Goal: Information Seeking & Learning: Learn about a topic

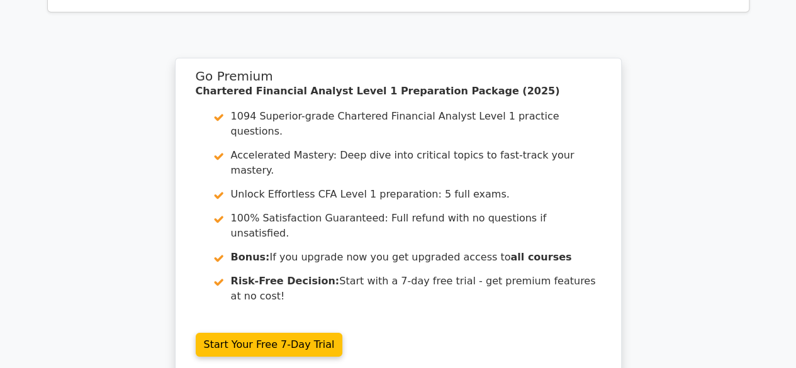
scroll to position [1857, 0]
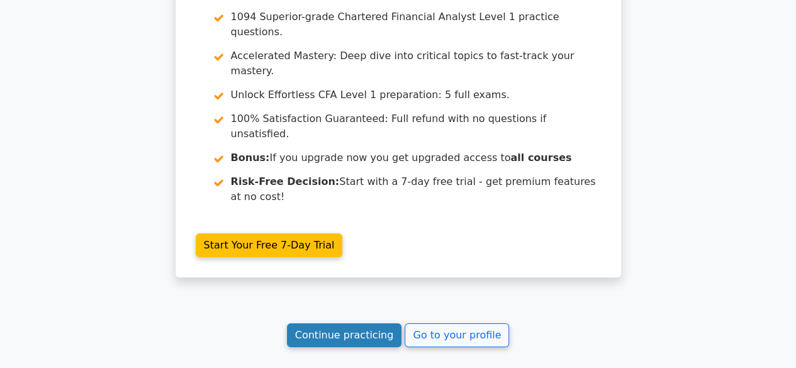
click at [381, 323] on link "Continue practicing" at bounding box center [344, 335] width 115 height 24
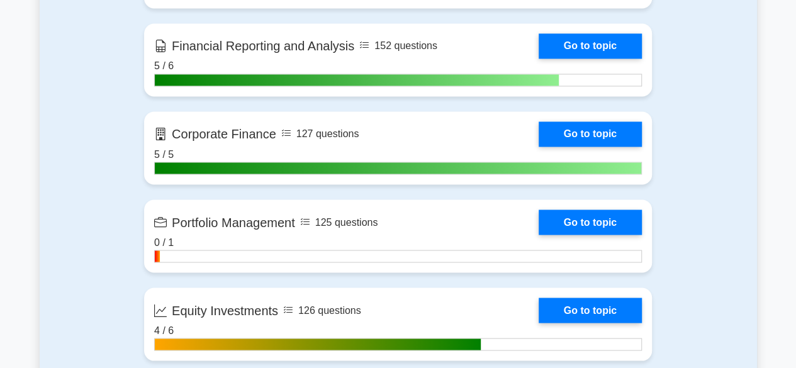
scroll to position [1043, 0]
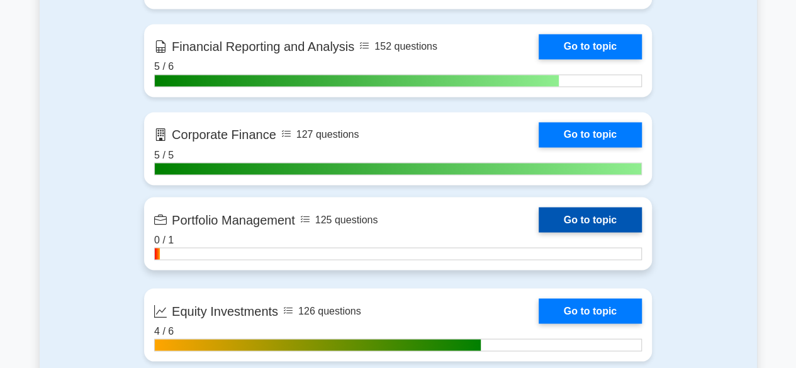
click at [636, 222] on link "Go to topic" at bounding box center [590, 219] width 103 height 25
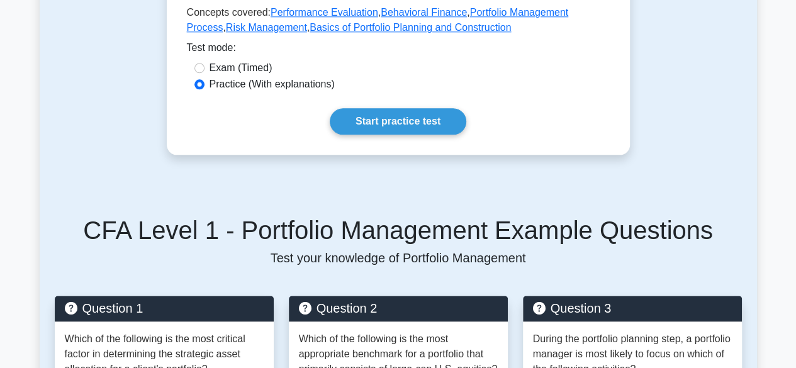
scroll to position [731, 0]
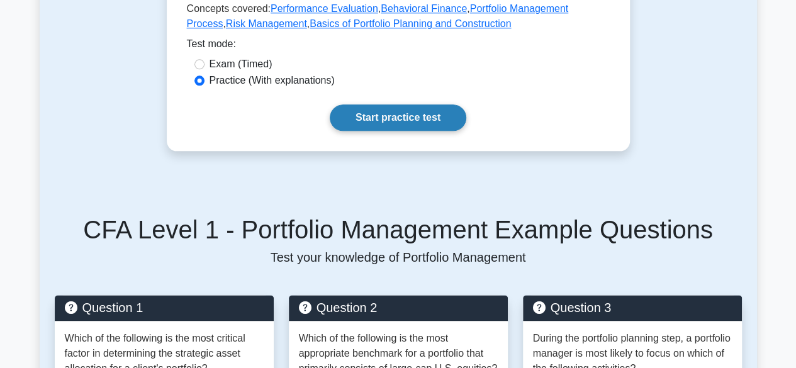
click at [429, 129] on link "Start practice test" at bounding box center [398, 117] width 137 height 26
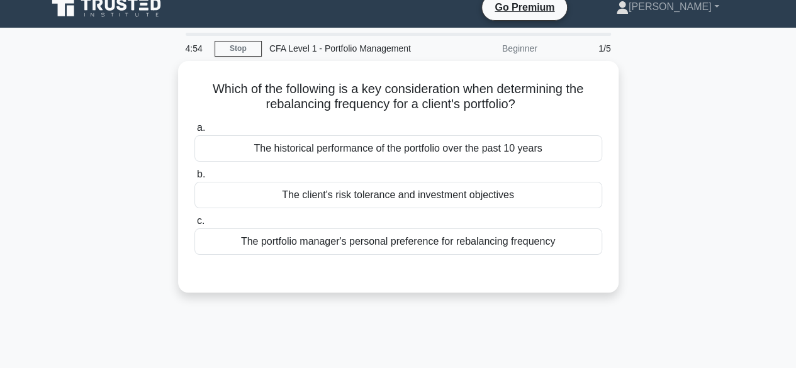
scroll to position [13, 0]
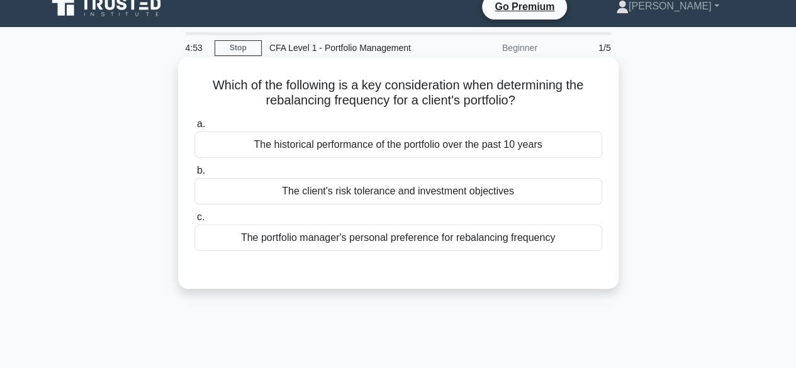
click at [566, 196] on div "The client's risk tolerance and investment objectives" at bounding box center [398, 191] width 408 height 26
click at [194, 175] on input "b. The client's risk tolerance and investment objectives" at bounding box center [194, 171] width 0 height 8
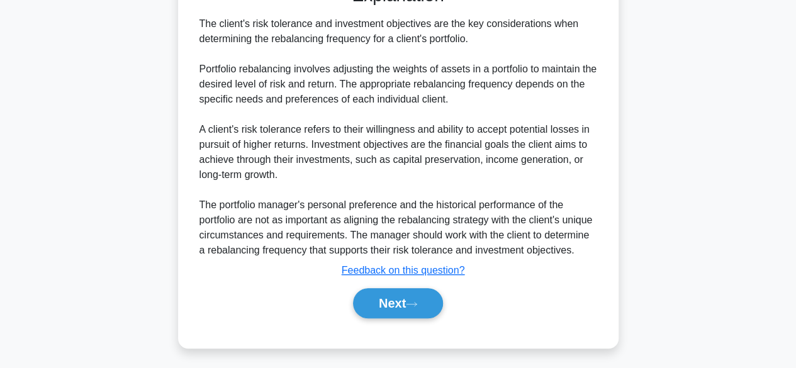
scroll to position [305, 0]
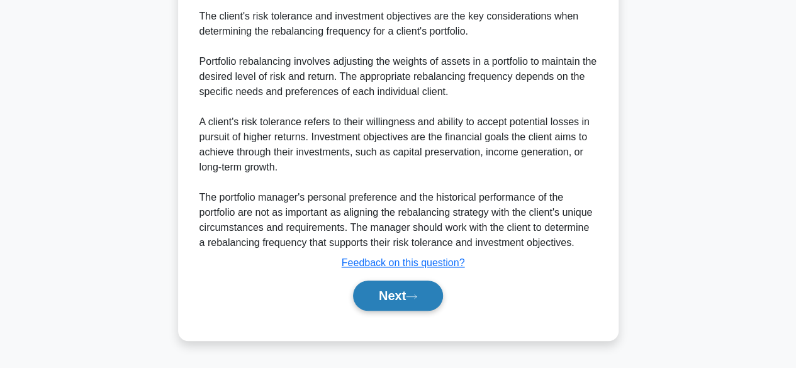
click at [429, 311] on button "Next" at bounding box center [398, 296] width 90 height 30
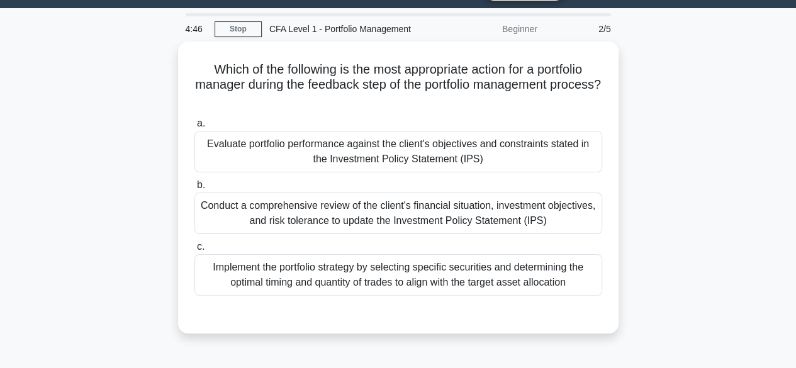
scroll to position [31, 0]
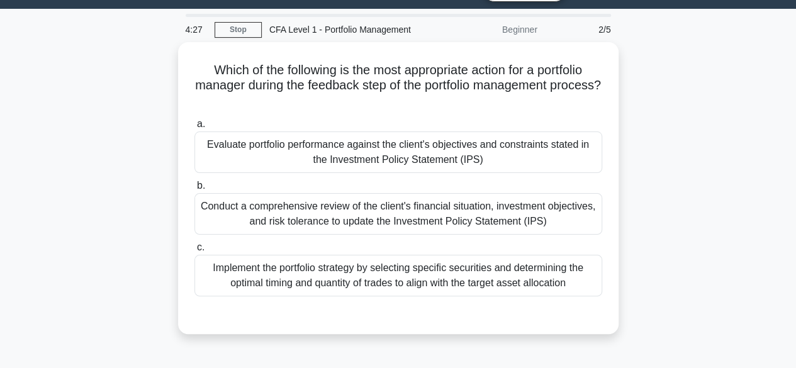
click at [553, 159] on div "Evaluate portfolio performance against the client's objectives and constraints …" at bounding box center [398, 153] width 408 height 42
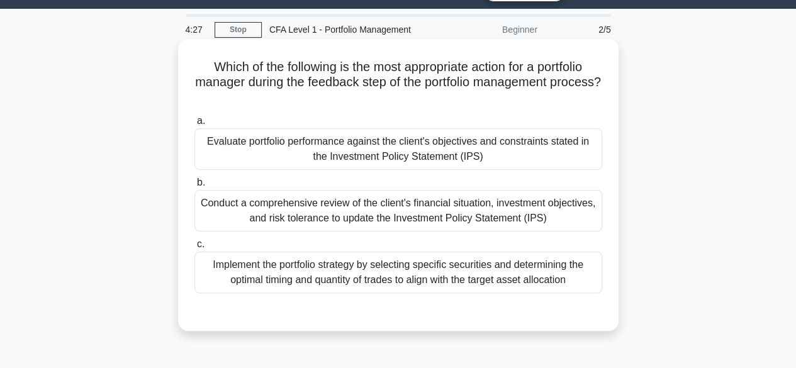
click at [194, 125] on input "a. Evaluate portfolio performance against the client's objectives and constrain…" at bounding box center [194, 121] width 0 height 8
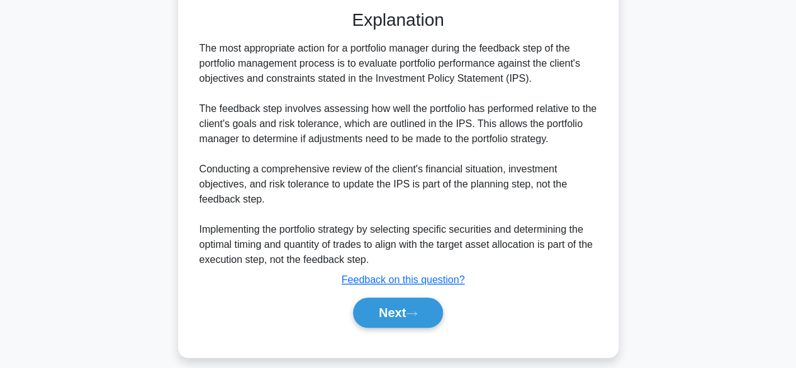
scroll to position [345, 0]
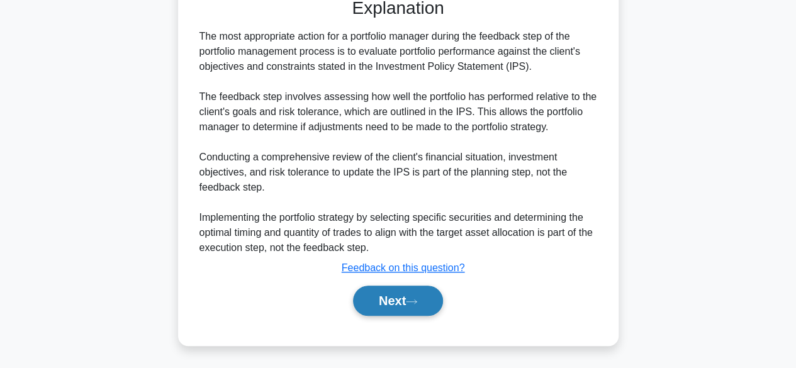
click at [434, 296] on button "Next" at bounding box center [398, 301] width 90 height 30
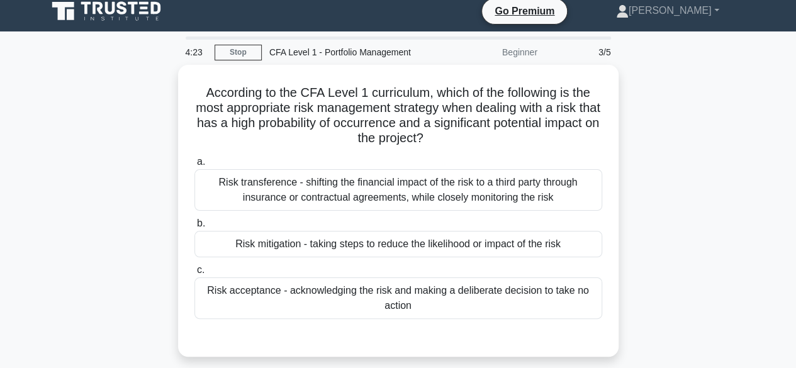
scroll to position [0, 0]
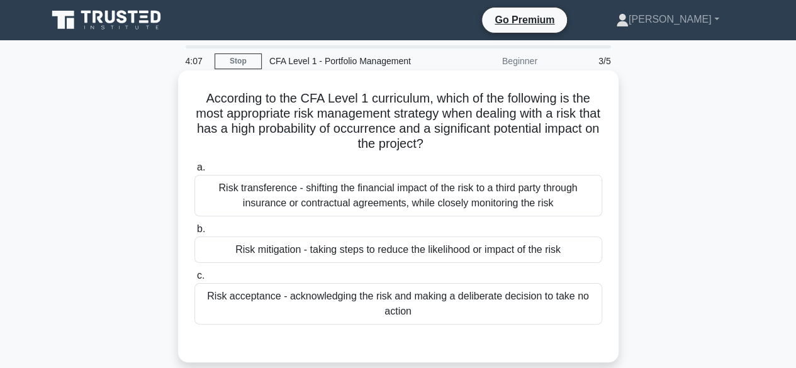
click at [559, 206] on div "Risk transference - shifting the financial impact of the risk to a third party …" at bounding box center [398, 196] width 408 height 42
click at [194, 172] on input "a. Risk transference - shifting the financial impact of the risk to a third par…" at bounding box center [194, 168] width 0 height 8
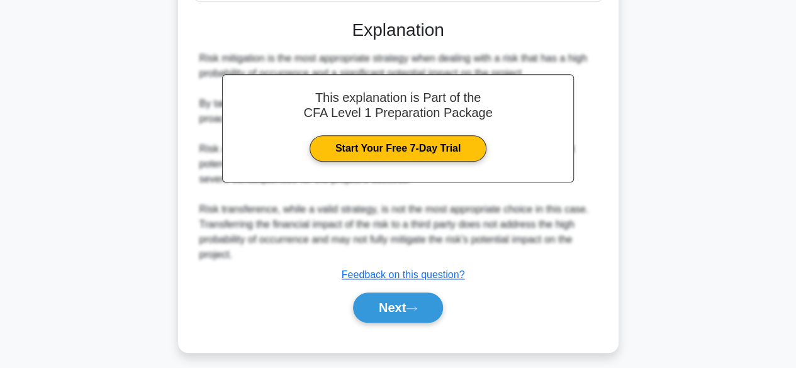
scroll to position [331, 0]
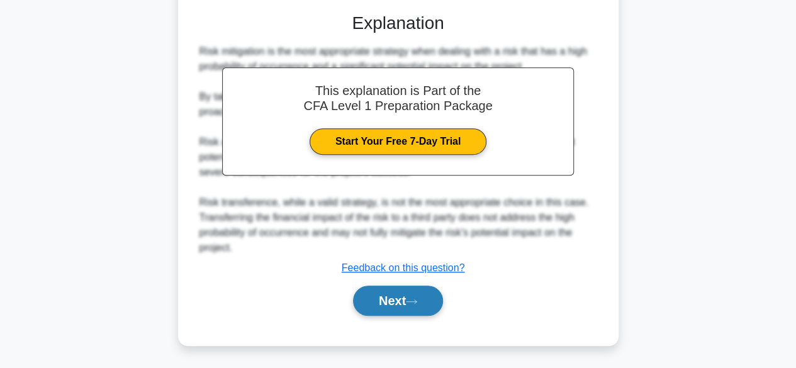
click at [434, 301] on button "Next" at bounding box center [398, 301] width 90 height 30
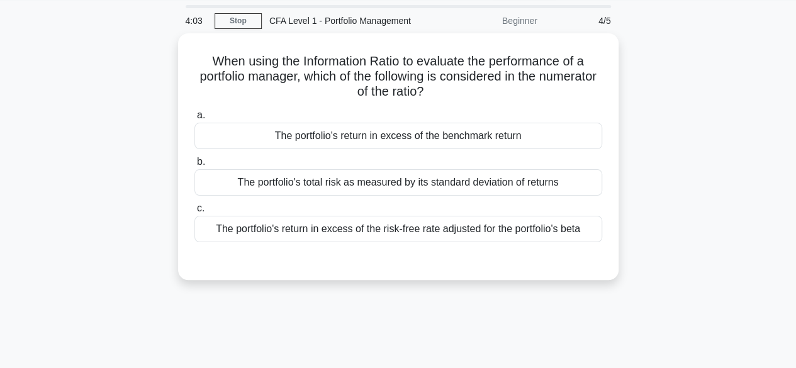
scroll to position [0, 0]
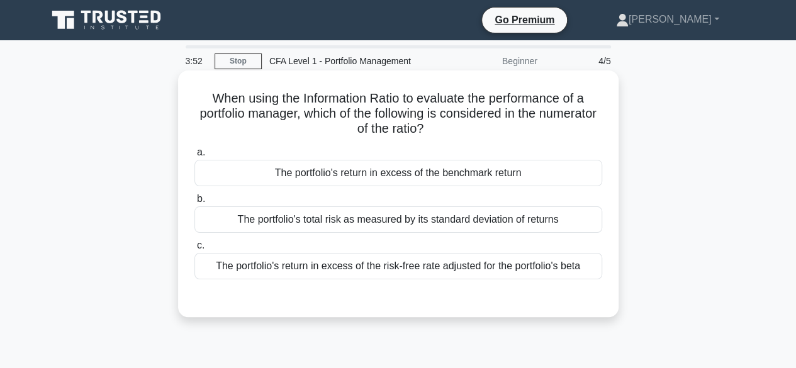
click at [551, 224] on div "The portfolio's total risk as measured by its standard deviation of returns" at bounding box center [398, 219] width 408 height 26
click at [194, 203] on input "b. The portfolio's total risk as measured by its standard deviation of returns" at bounding box center [194, 199] width 0 height 8
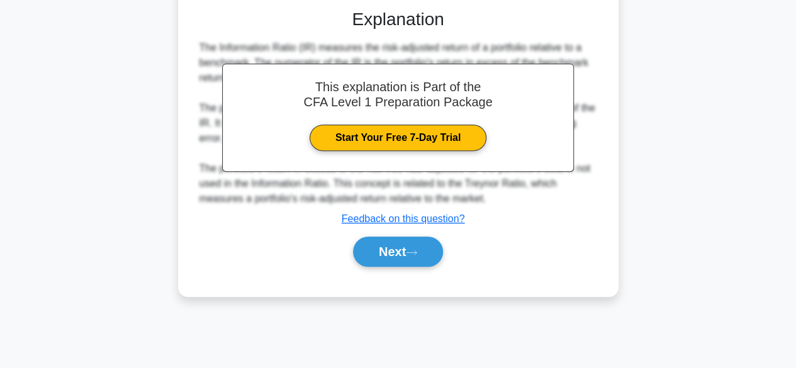
scroll to position [312, 0]
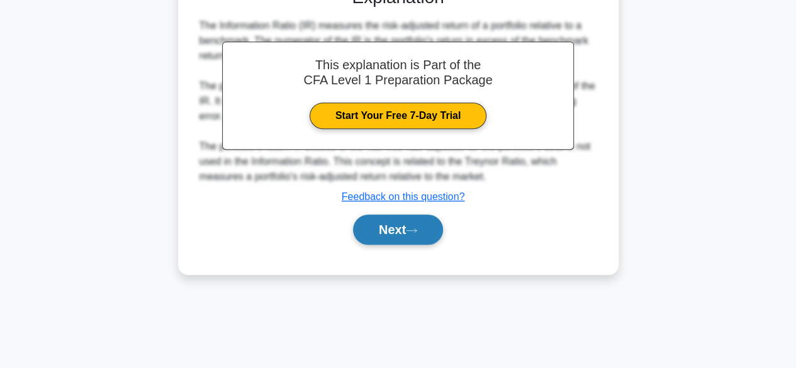
click at [427, 243] on button "Next" at bounding box center [398, 230] width 90 height 30
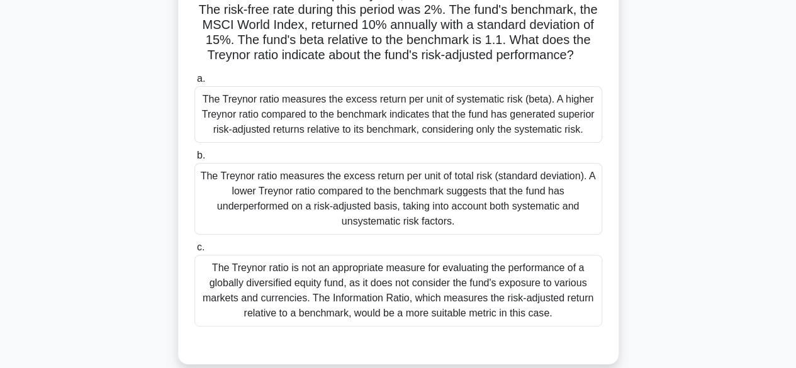
scroll to position [138, 0]
click at [566, 140] on div "The Treynor ratio measures the excess return per unit of systematic risk (beta)…" at bounding box center [398, 114] width 408 height 57
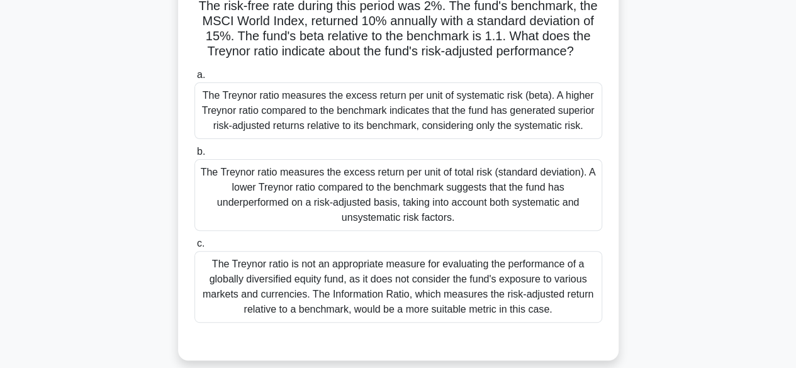
click at [194, 79] on input "a. The Treynor ratio measures the excess return per unit of systematic risk (be…" at bounding box center [194, 75] width 0 height 8
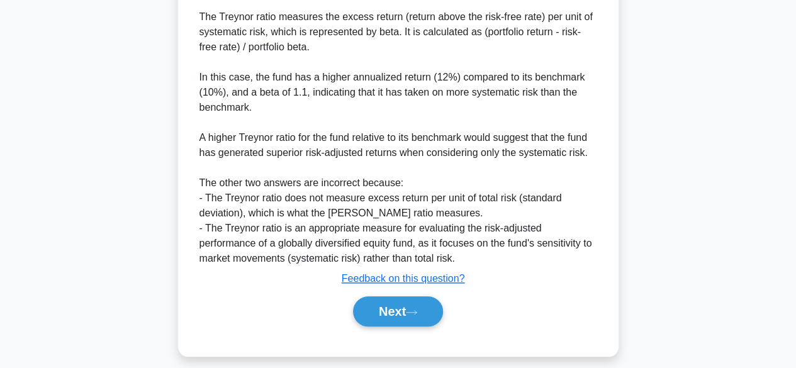
scroll to position [526, 0]
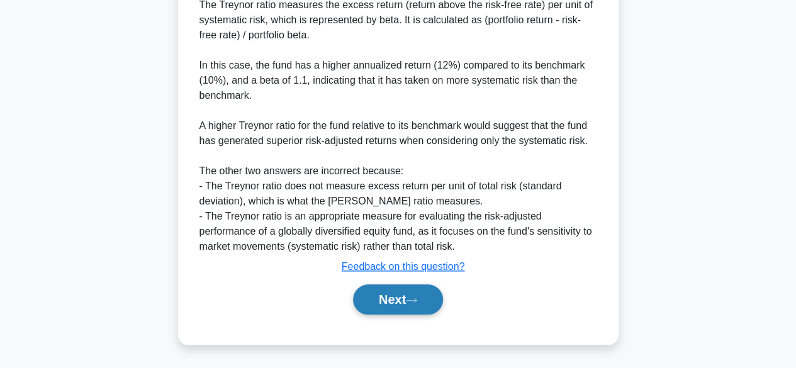
click at [420, 310] on button "Next" at bounding box center [398, 299] width 90 height 30
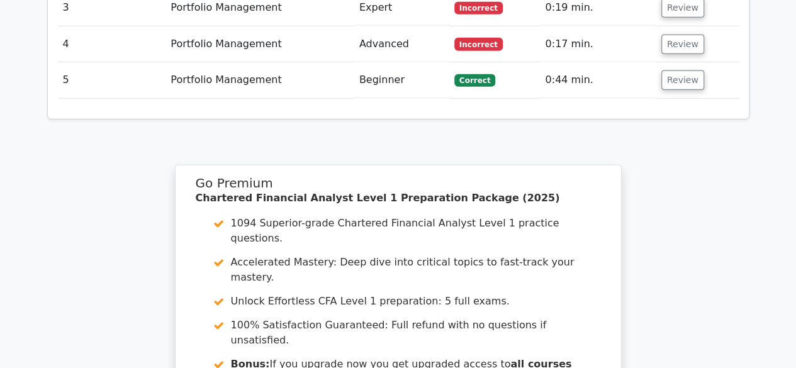
scroll to position [1857, 0]
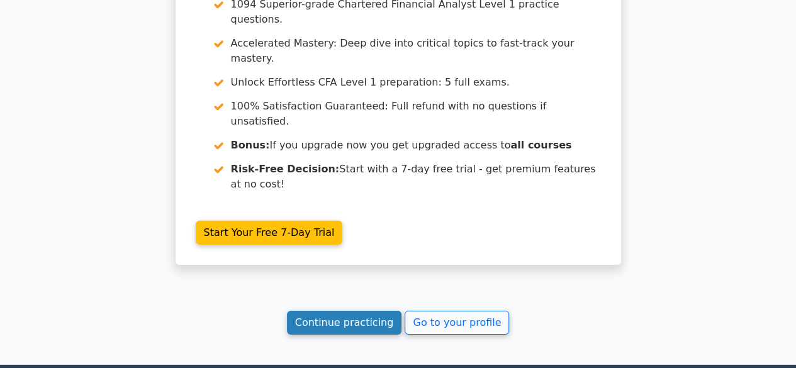
click at [335, 311] on link "Continue practicing" at bounding box center [344, 323] width 115 height 24
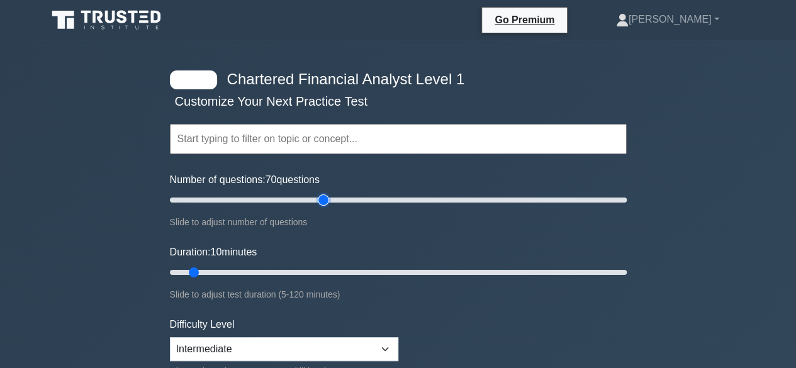
click at [325, 200] on input "Number of questions: 70 questions" at bounding box center [398, 200] width 457 height 15
type input "60"
click at [305, 201] on input "Number of questions: 60 questions" at bounding box center [398, 200] width 457 height 15
type input "50"
click at [352, 273] on input "Duration: 50 minutes" at bounding box center [398, 272] width 457 height 15
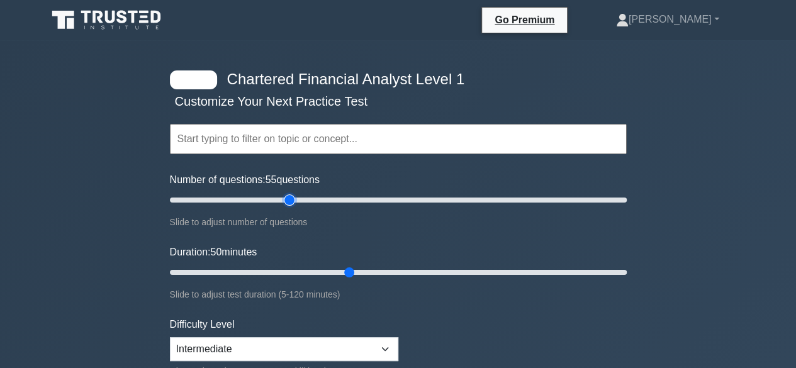
click at [293, 202] on input "Number of questions: 55 questions" at bounding box center [398, 200] width 457 height 15
type input "50"
click at [282, 202] on input "Number of questions: 50 questions" at bounding box center [398, 200] width 457 height 15
type input "90"
click at [511, 269] on input "Duration: 90 minutes" at bounding box center [398, 272] width 457 height 15
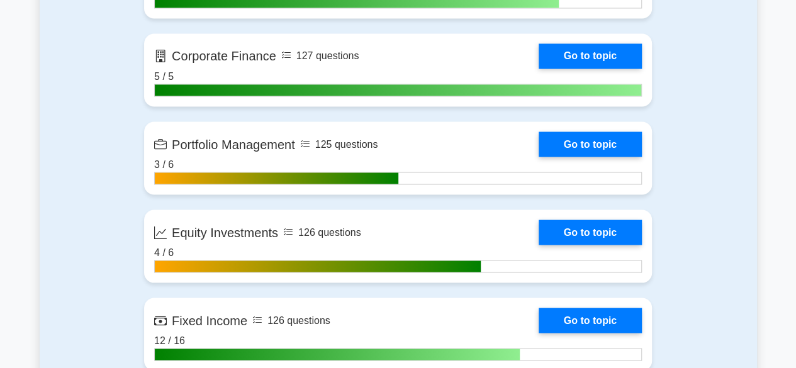
scroll to position [1150, 0]
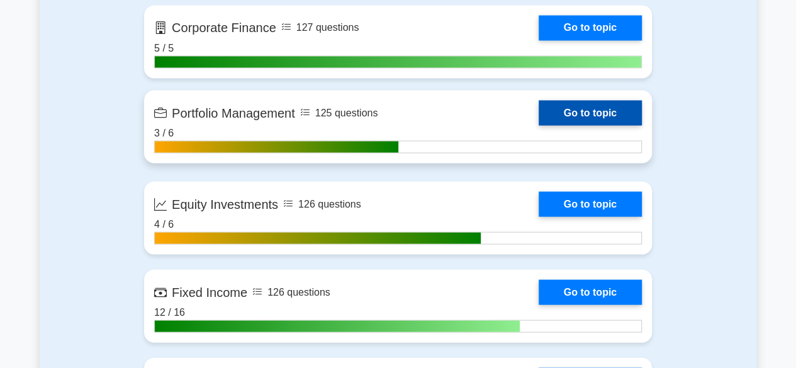
click at [609, 117] on link "Go to topic" at bounding box center [590, 112] width 103 height 25
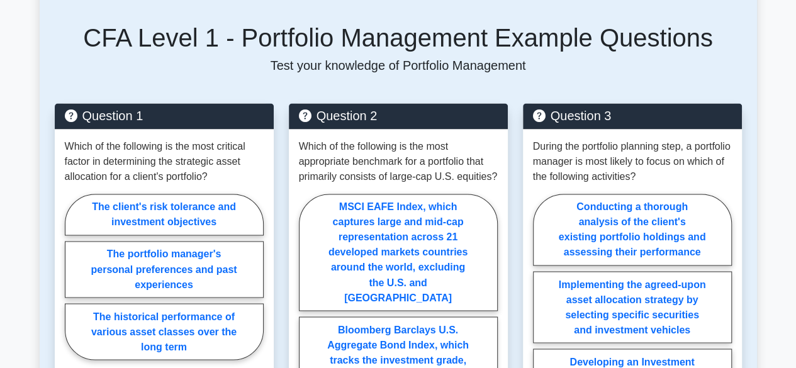
scroll to position [933, 0]
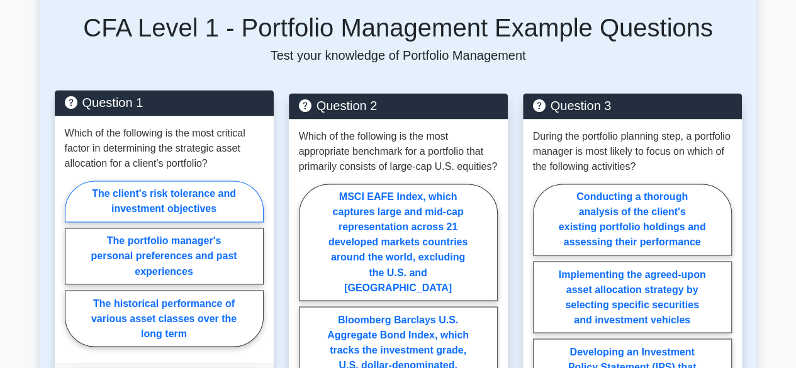
click at [215, 189] on label "The client's risk tolerance and investment objectives" at bounding box center [164, 202] width 199 height 42
click at [73, 263] on input "The client's risk tolerance and investment objectives" at bounding box center [69, 267] width 8 height 8
radio input "true"
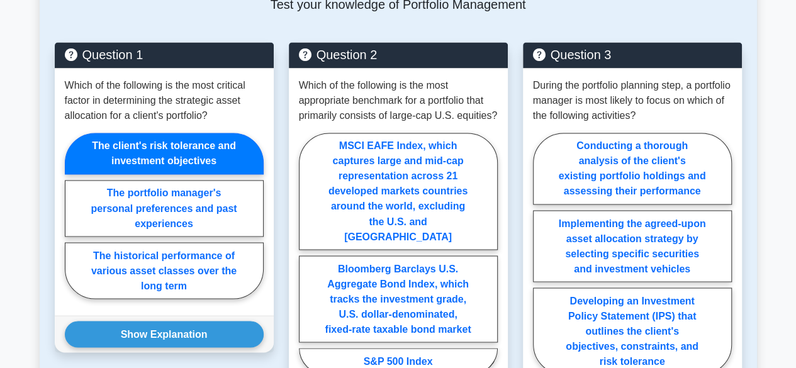
scroll to position [969, 0]
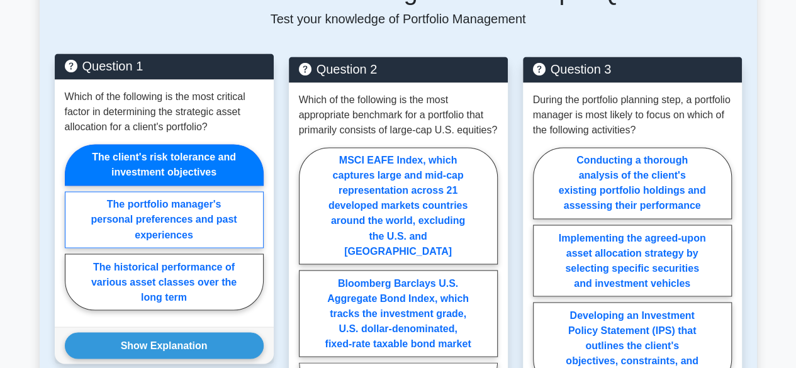
click at [208, 200] on label "The portfolio manager's personal preferences and past experiences" at bounding box center [164, 219] width 199 height 57
click at [73, 227] on input "The portfolio manager's personal preferences and past experiences" at bounding box center [69, 231] width 8 height 8
radio input "true"
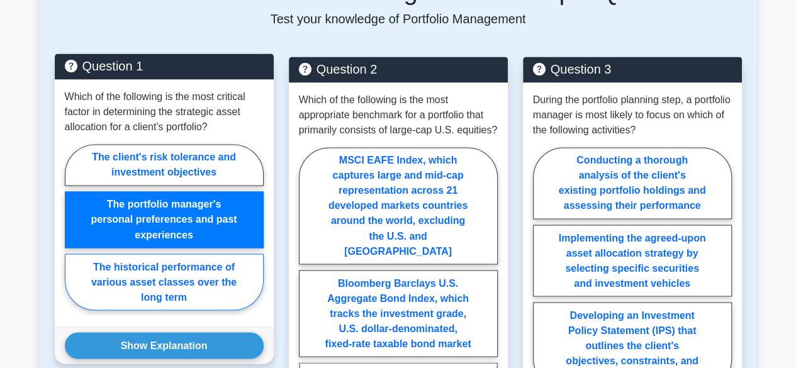
click at [194, 274] on label "The historical performance of various asset classes over the long term" at bounding box center [164, 282] width 199 height 57
click at [73, 235] on input "The historical performance of various asset classes over the long term" at bounding box center [69, 231] width 8 height 8
radio input "true"
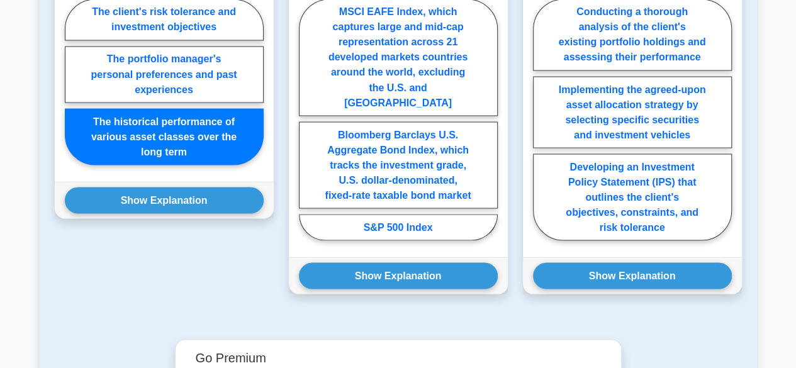
scroll to position [1123, 0]
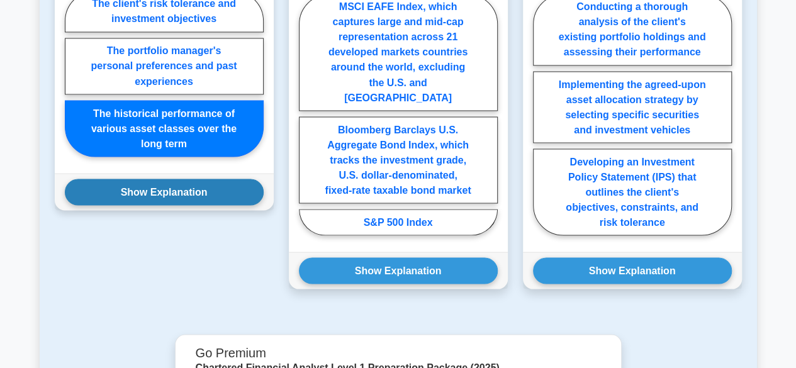
click at [216, 188] on button "Show Explanation" at bounding box center [164, 192] width 199 height 26
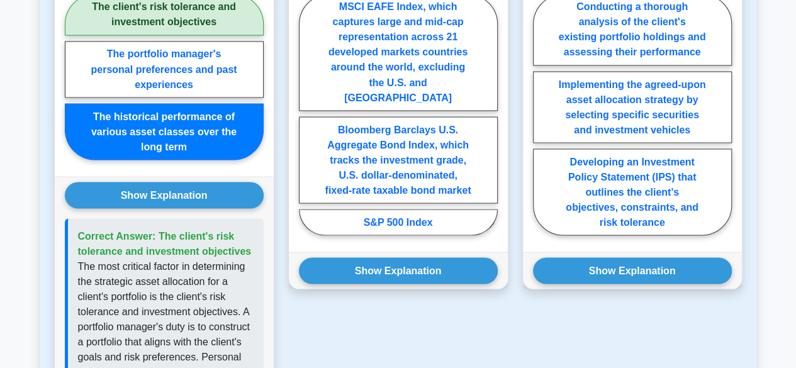
scroll to position [1074, 0]
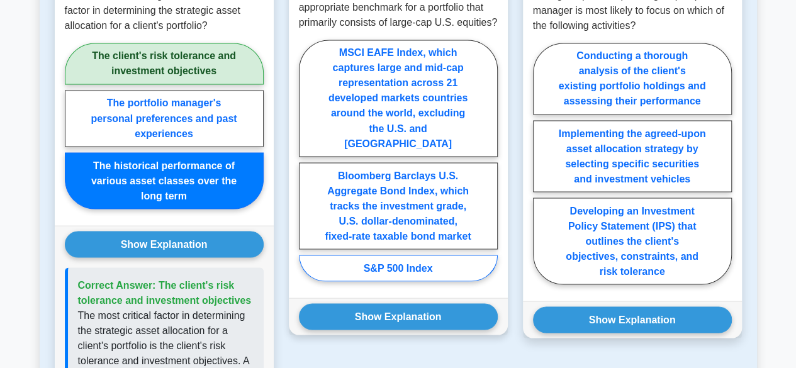
click at [419, 255] on label "S&P 500 Index" at bounding box center [398, 268] width 199 height 26
click at [307, 168] on input "S&P 500 Index" at bounding box center [303, 164] width 8 height 8
radio input "true"
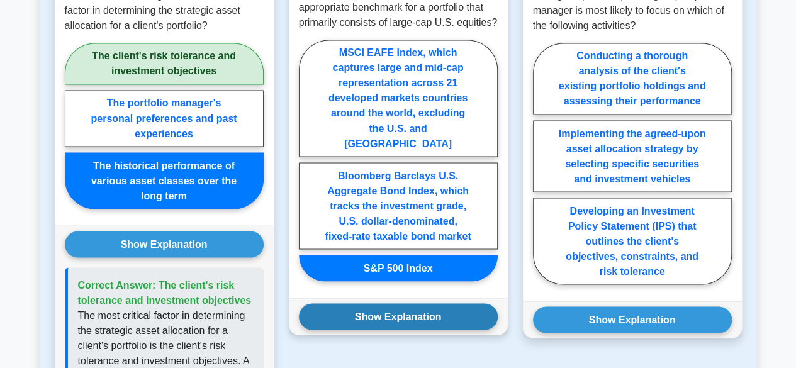
click at [419, 308] on button "Show Explanation" at bounding box center [398, 316] width 199 height 26
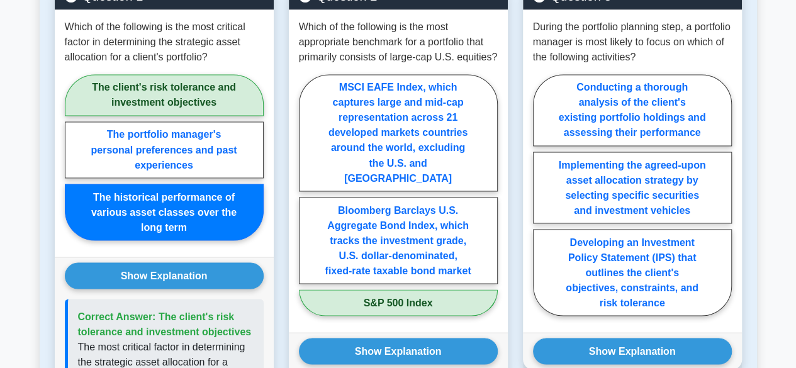
scroll to position [1049, 0]
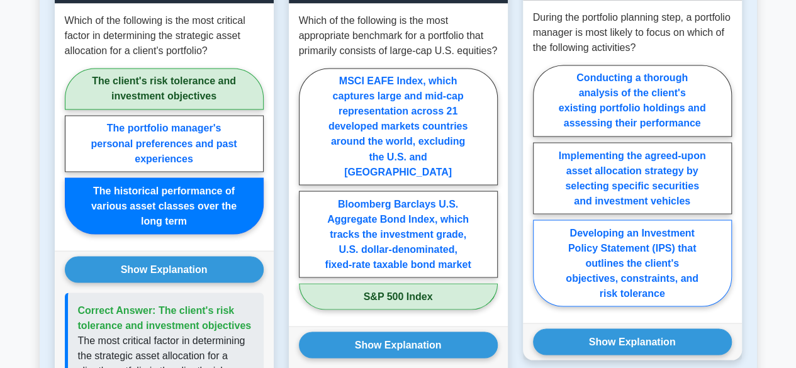
click at [633, 298] on label "Developing an Investment Policy Statement (IPS) that outlines the client's obje…" at bounding box center [632, 263] width 199 height 87
click at [541, 193] on input "Developing an Investment Policy Statement (IPS) that outlines the client's obje…" at bounding box center [537, 189] width 8 height 8
radio input "true"
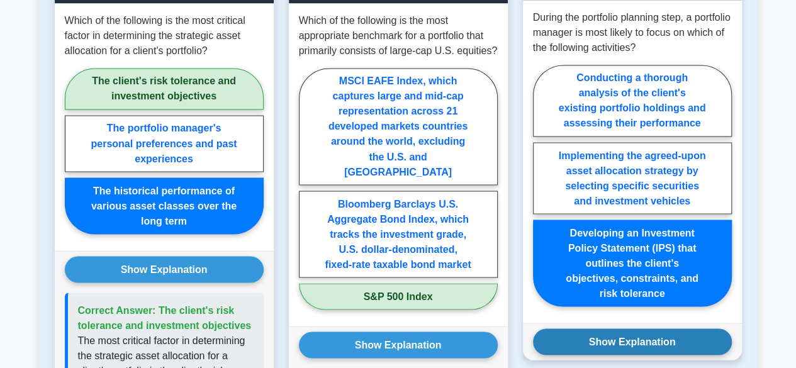
click at [638, 344] on button "Show Explanation" at bounding box center [632, 342] width 199 height 26
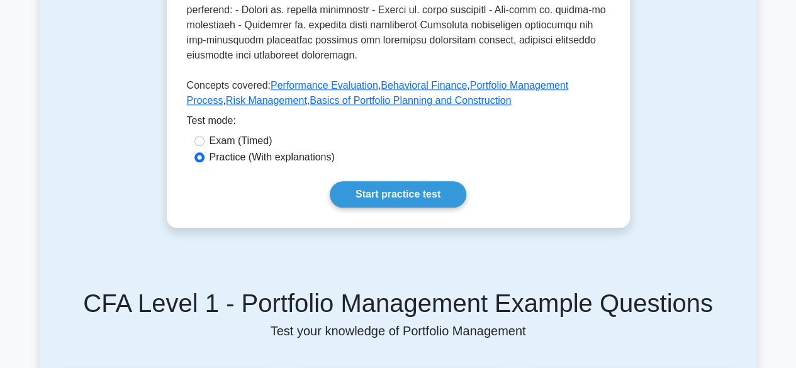
scroll to position [676, 0]
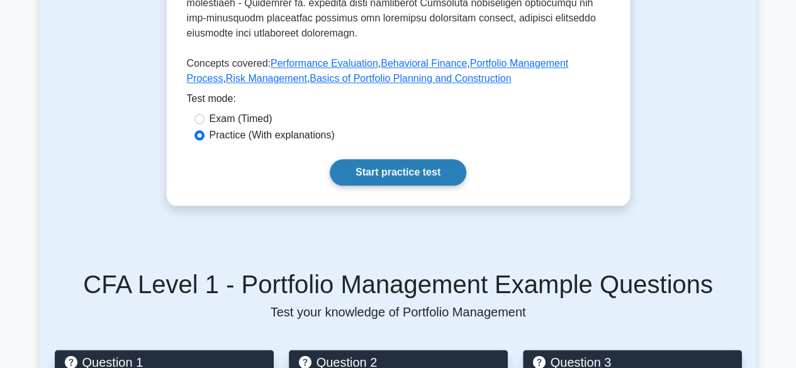
click at [444, 159] on link "Start practice test" at bounding box center [398, 172] width 137 height 26
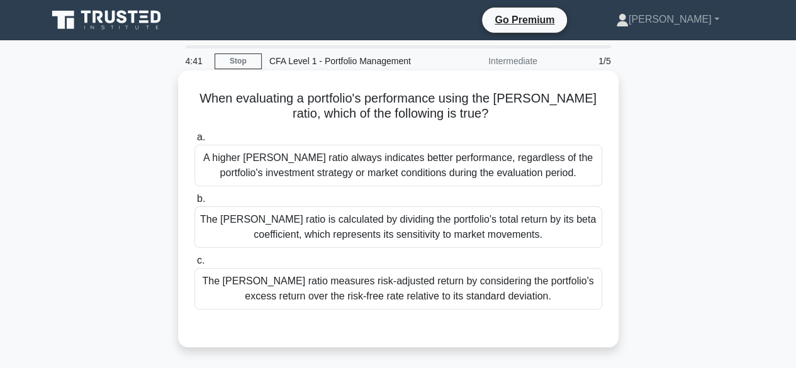
click at [402, 302] on div "The [PERSON_NAME] ratio measures risk-adjusted return by considering the portfo…" at bounding box center [398, 289] width 408 height 42
click at [194, 265] on input "c. The [PERSON_NAME] ratio measures risk-adjusted return by considering the por…" at bounding box center [194, 261] width 0 height 8
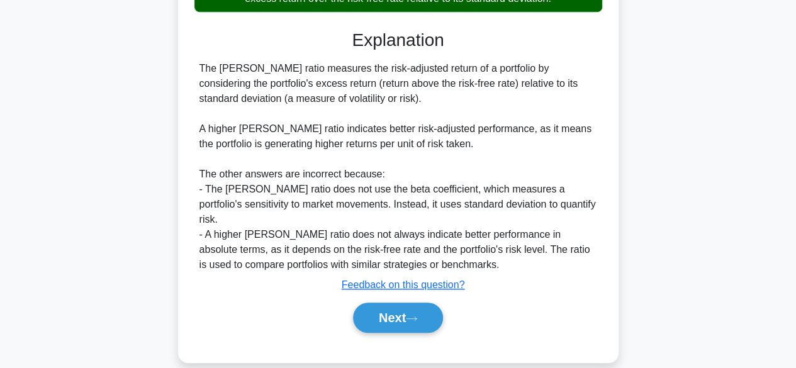
scroll to position [310, 0]
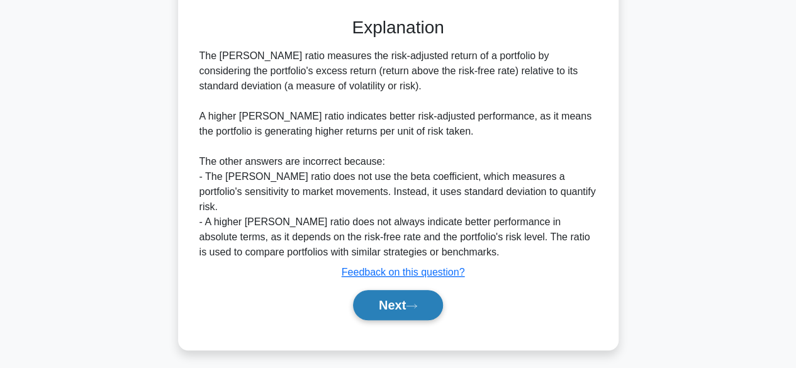
click at [402, 294] on button "Next" at bounding box center [398, 305] width 90 height 30
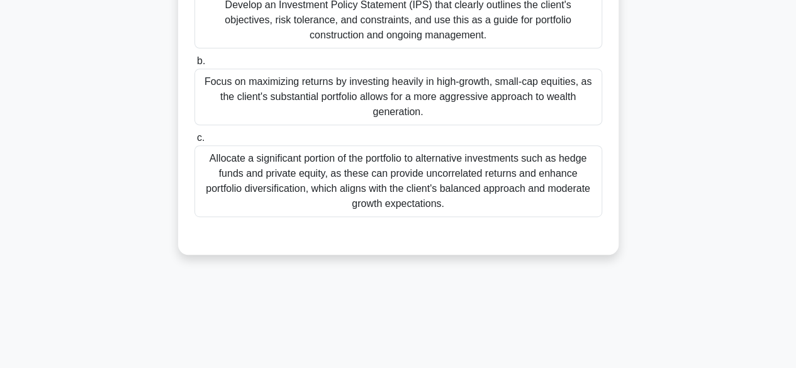
scroll to position [220, 0]
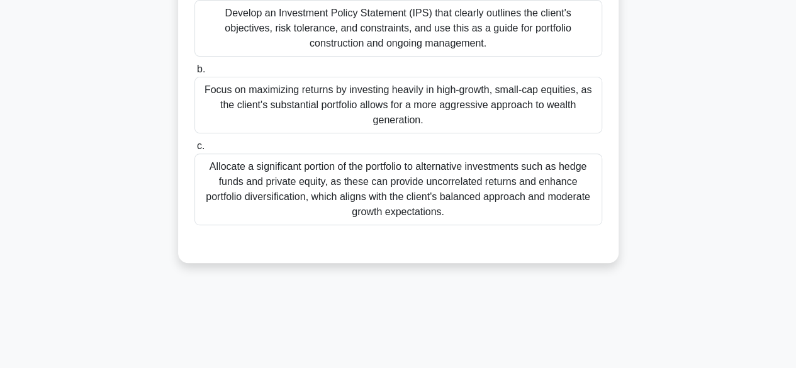
click at [450, 183] on div "Allocate a significant portion of the portfolio to alternative investments such…" at bounding box center [398, 190] width 408 height 72
click at [194, 150] on input "c. Allocate a significant portion of the portfolio to alternative investments s…" at bounding box center [194, 146] width 0 height 8
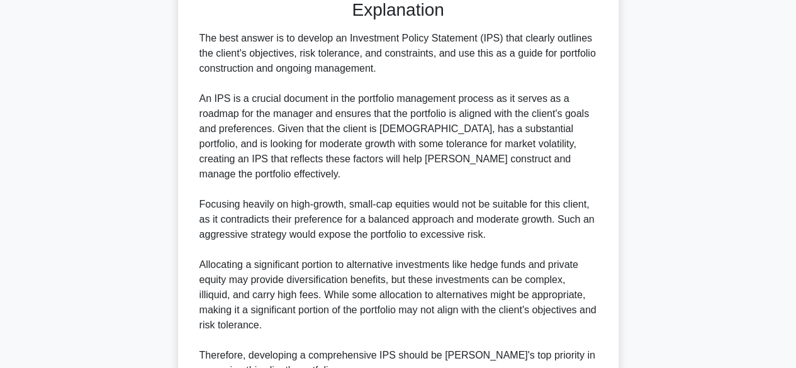
scroll to position [558, 0]
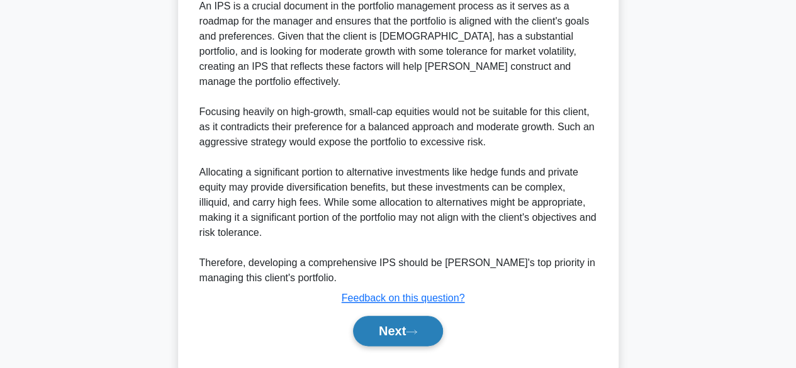
click at [432, 316] on button "Next" at bounding box center [398, 331] width 90 height 30
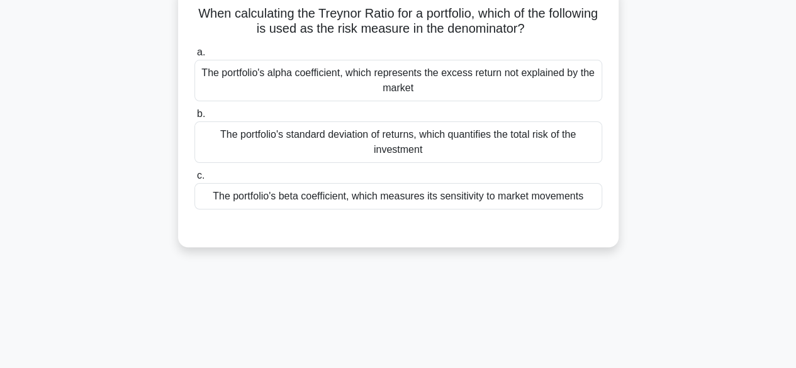
scroll to position [45, 0]
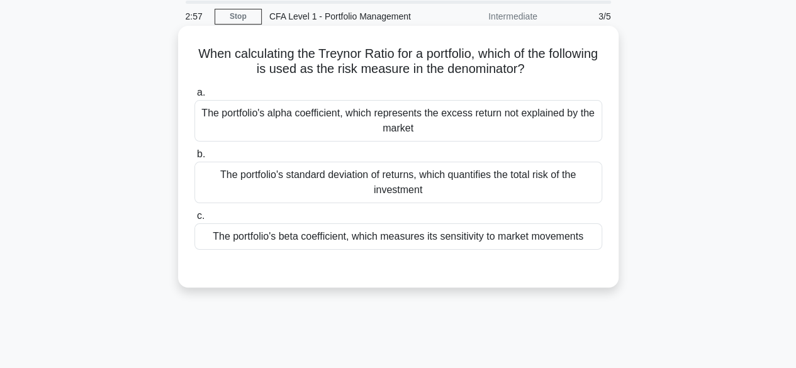
click at [453, 235] on div "The portfolio's beta coefficient, which measures its sensitivity to market move…" at bounding box center [398, 236] width 408 height 26
click at [194, 220] on input "c. The portfolio's beta coefficient, which measures its sensitivity to market m…" at bounding box center [194, 216] width 0 height 8
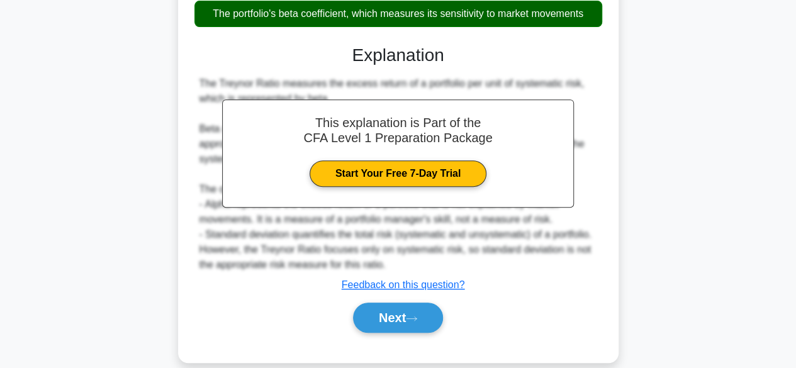
scroll to position [295, 0]
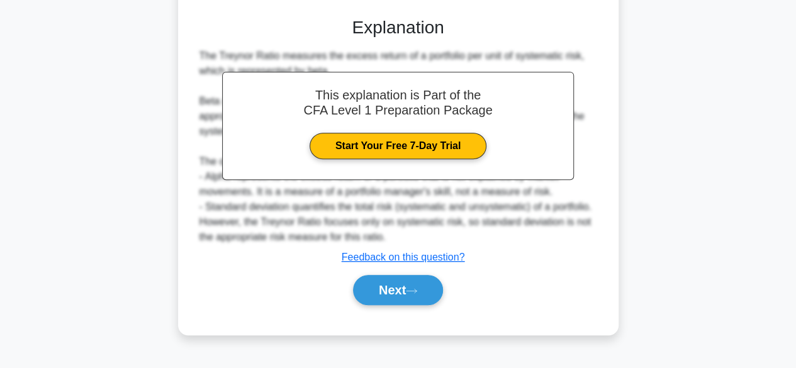
click at [405, 307] on div "Next" at bounding box center [398, 290] width 408 height 40
click at [408, 291] on button "Next" at bounding box center [398, 290] width 90 height 30
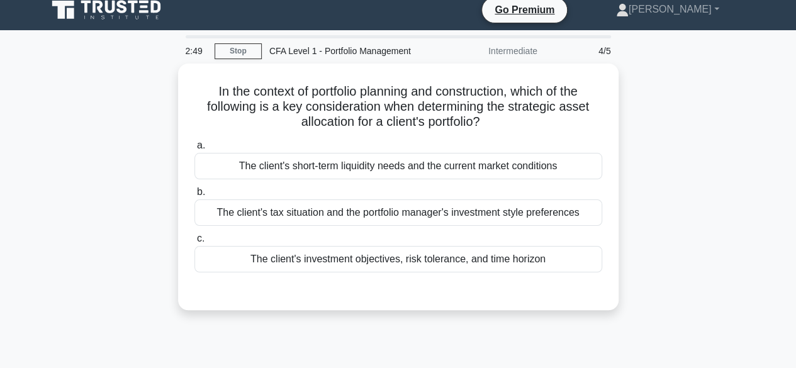
scroll to position [9, 0]
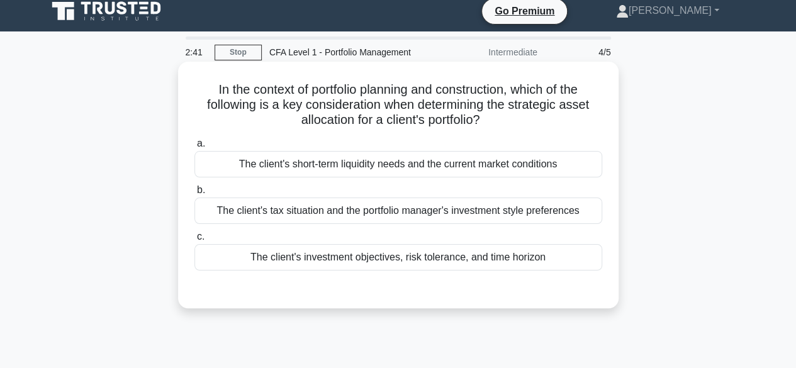
click at [375, 259] on div "The client's investment objectives, risk tolerance, and time horizon" at bounding box center [398, 257] width 408 height 26
click at [194, 241] on input "c. The client's investment objectives, risk tolerance, and time horizon" at bounding box center [194, 237] width 0 height 8
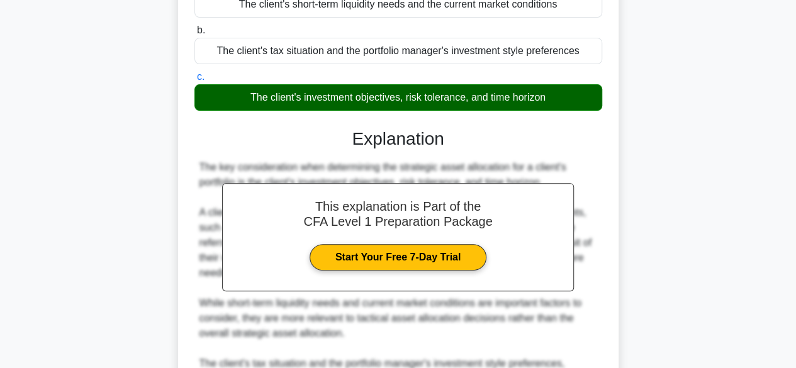
scroll to position [315, 0]
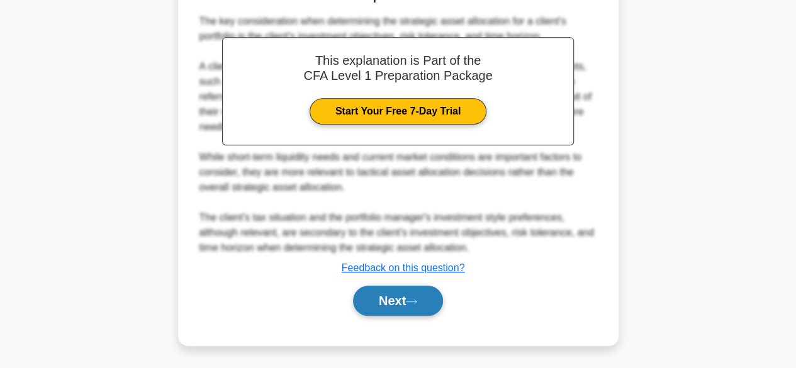
click at [397, 300] on button "Next" at bounding box center [398, 301] width 90 height 30
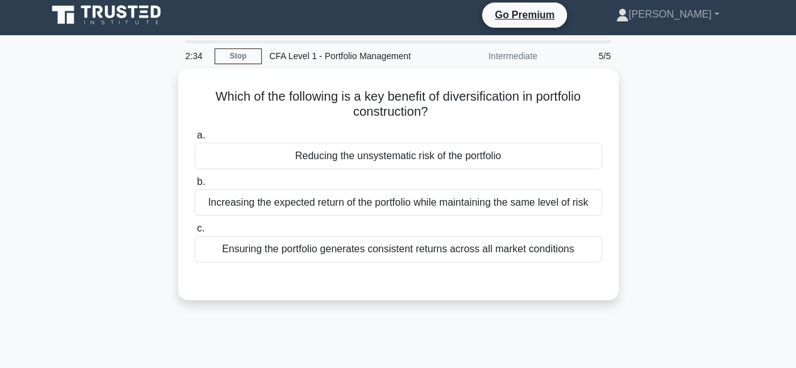
scroll to position [0, 0]
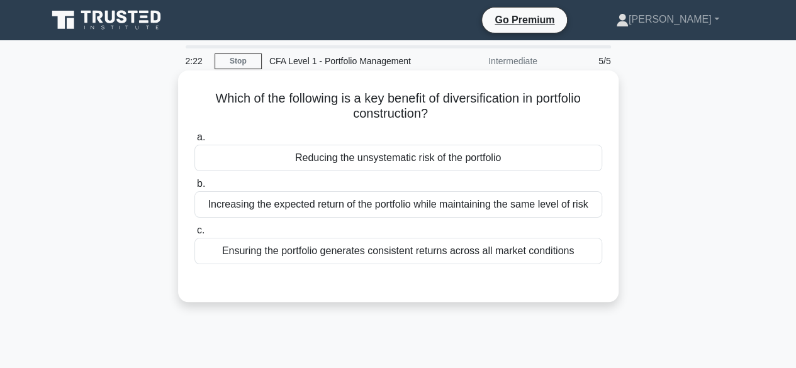
click at [408, 160] on div "Reducing the unsystematic risk of the portfolio" at bounding box center [398, 158] width 408 height 26
click at [194, 142] on input "a. Reducing the unsystematic risk of the portfolio" at bounding box center [194, 137] width 0 height 8
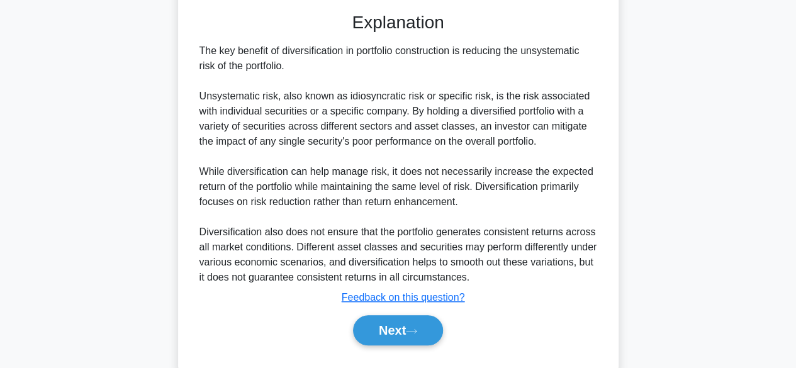
scroll to position [312, 0]
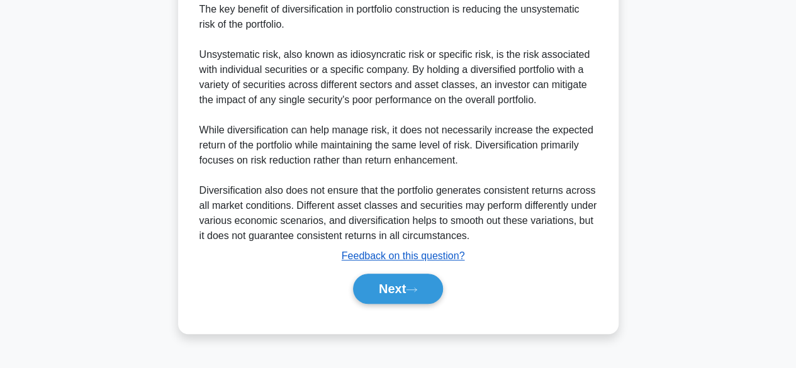
click at [371, 259] on u "Feedback on this question?" at bounding box center [403, 255] width 123 height 11
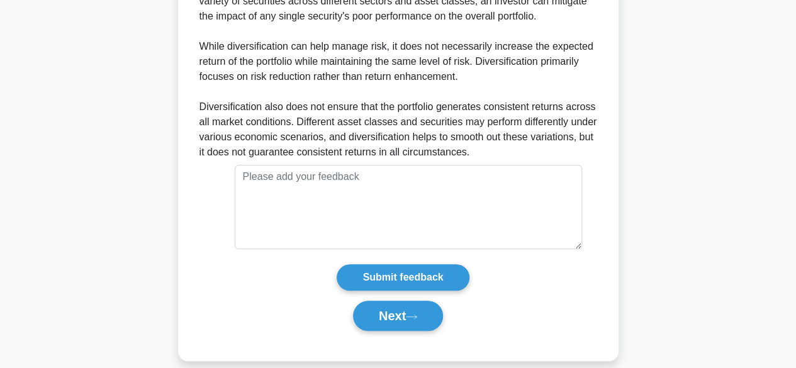
scroll to position [404, 0]
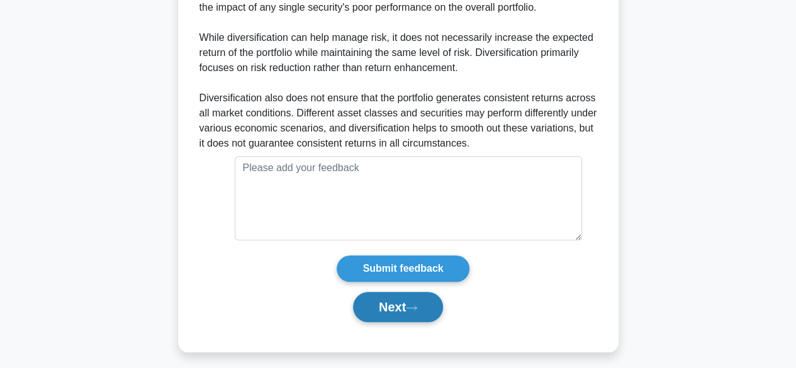
click at [424, 306] on button "Next" at bounding box center [398, 307] width 90 height 30
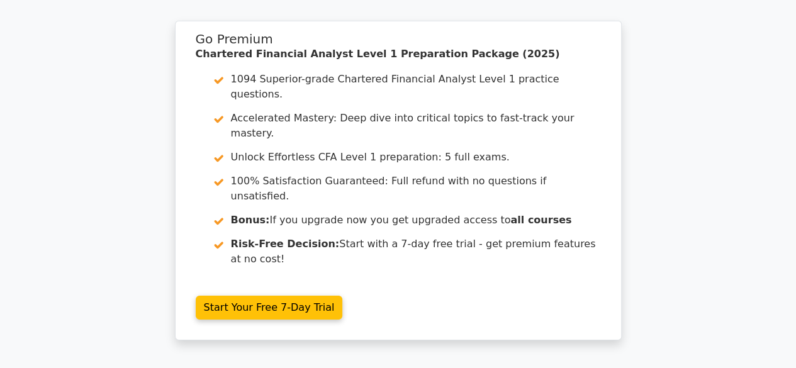
scroll to position [1843, 0]
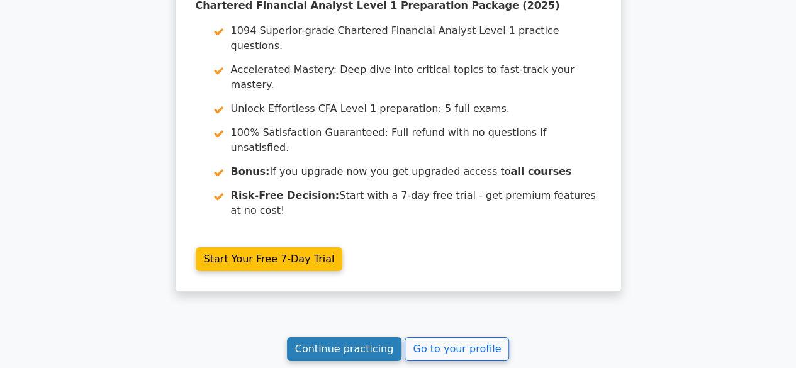
click at [350, 337] on link "Continue practicing" at bounding box center [344, 349] width 115 height 24
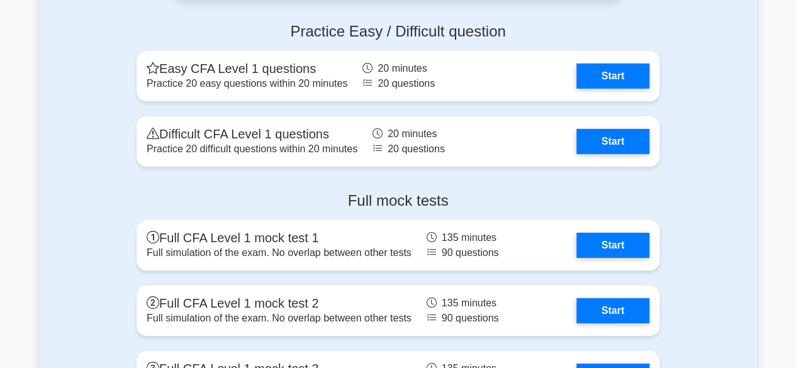
scroll to position [2062, 0]
